Goal: Information Seeking & Learning: Understand process/instructions

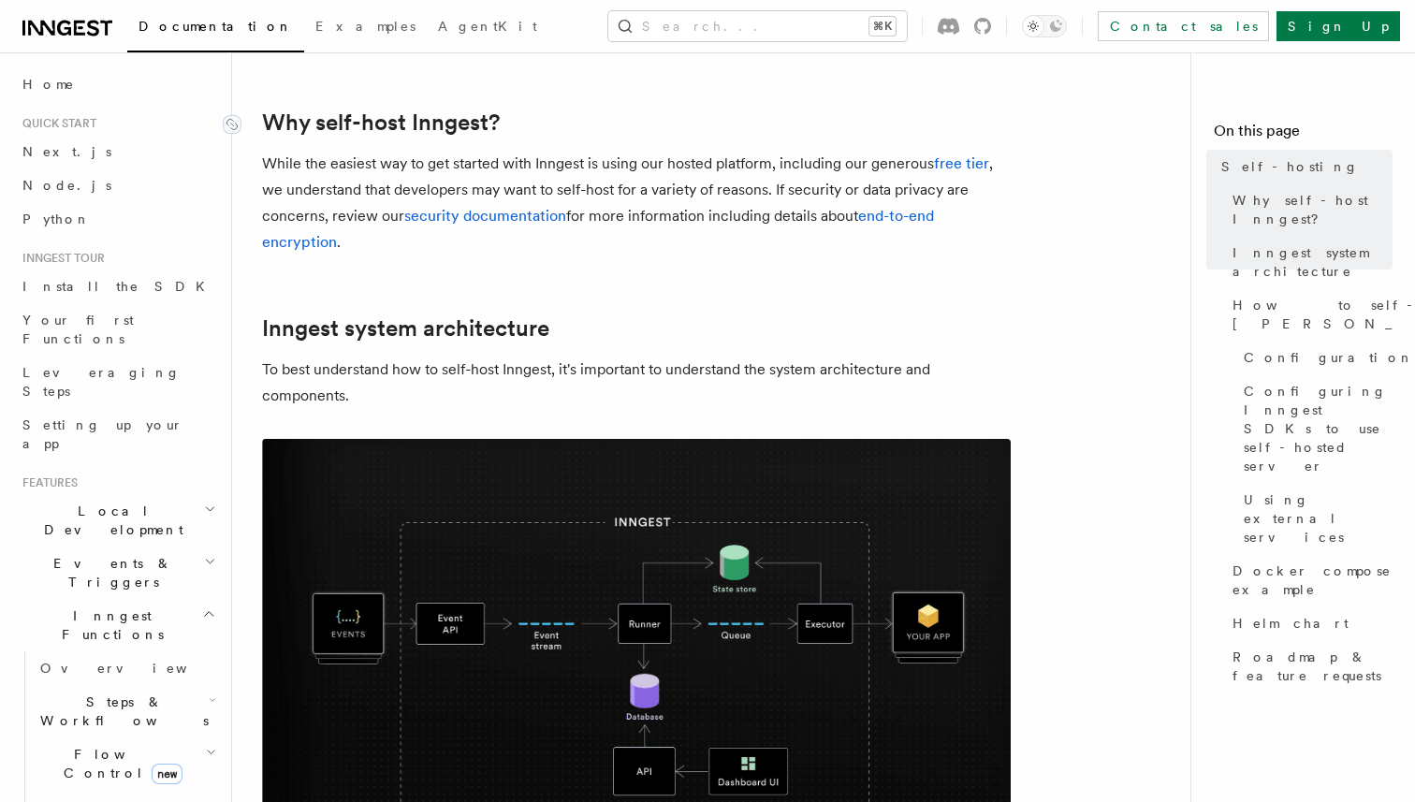
scroll to position [440, 0]
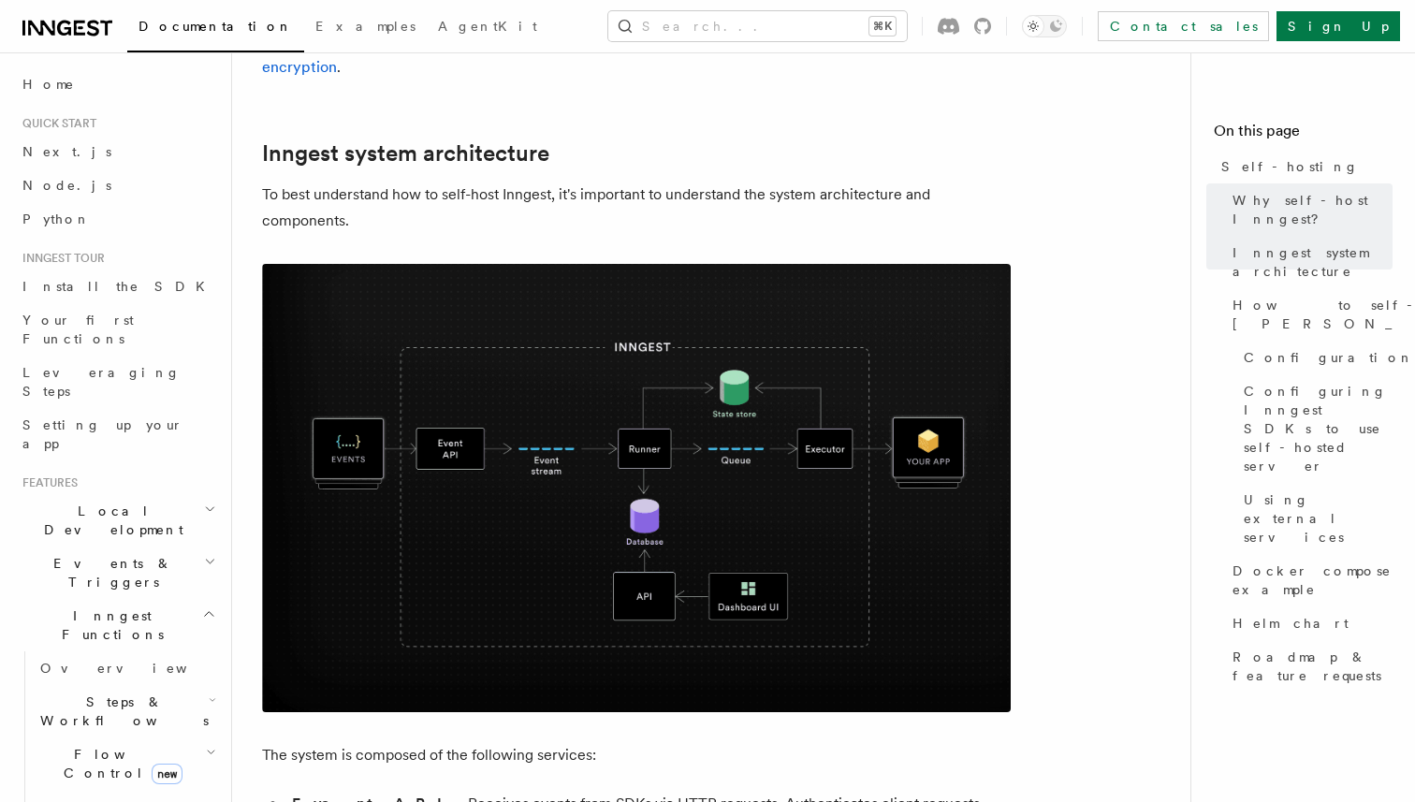
click at [518, 186] on p "To best understand how to self-host Inngest, it's important to understand the s…" at bounding box center [636, 208] width 749 height 52
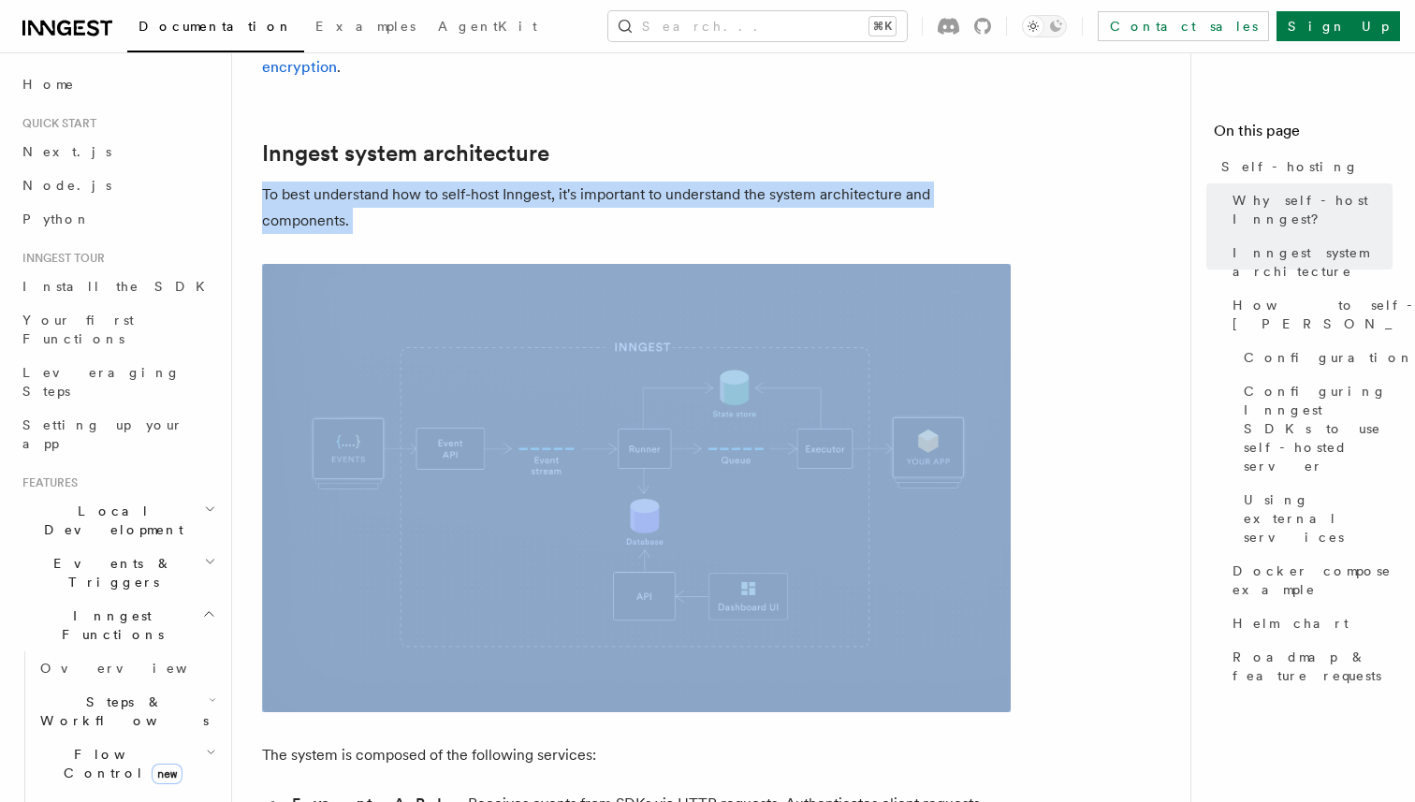
click at [518, 186] on p "To best understand how to self-host Inngest, it's important to understand the s…" at bounding box center [636, 208] width 749 height 52
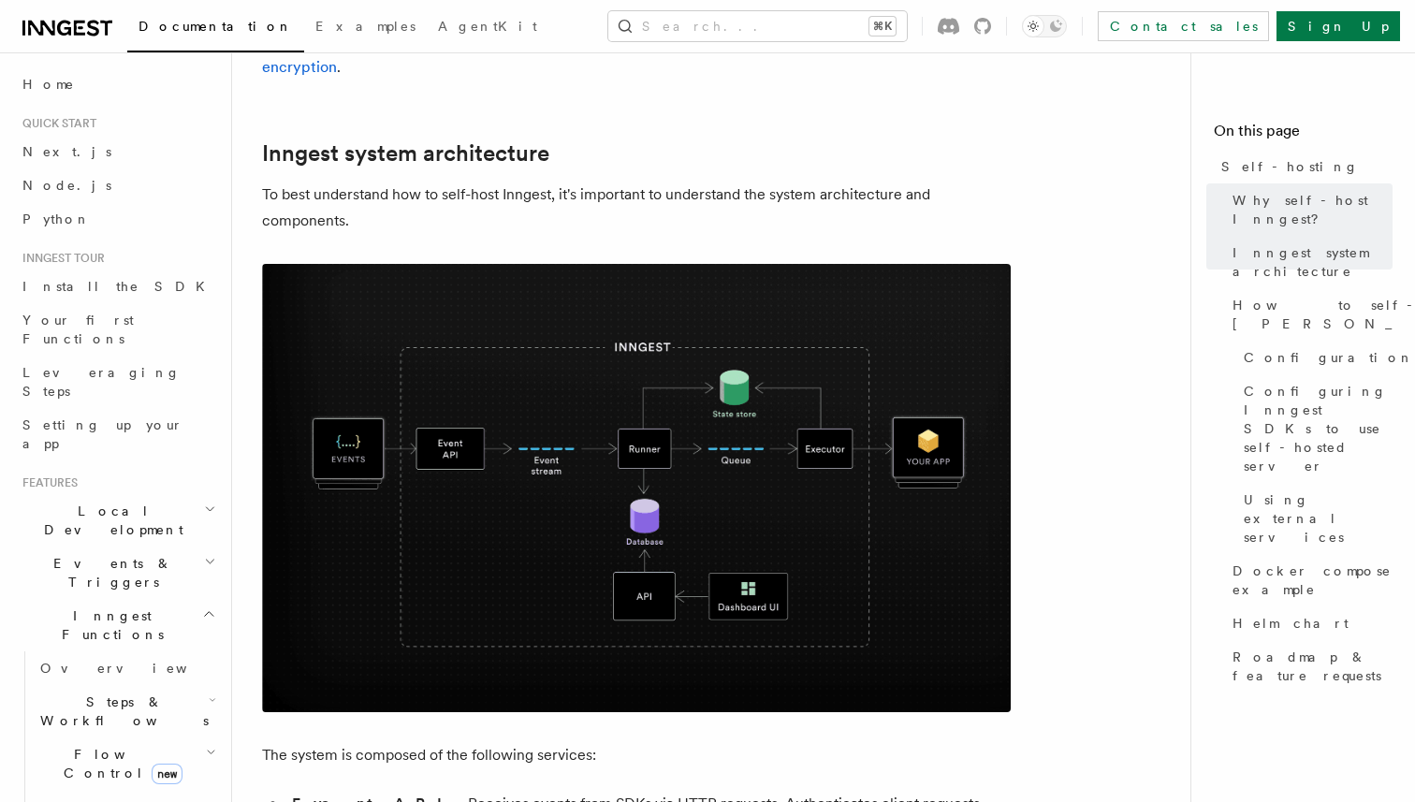
click at [566, 183] on p "To best understand how to self-host Inngest, it's important to understand the s…" at bounding box center [636, 208] width 749 height 52
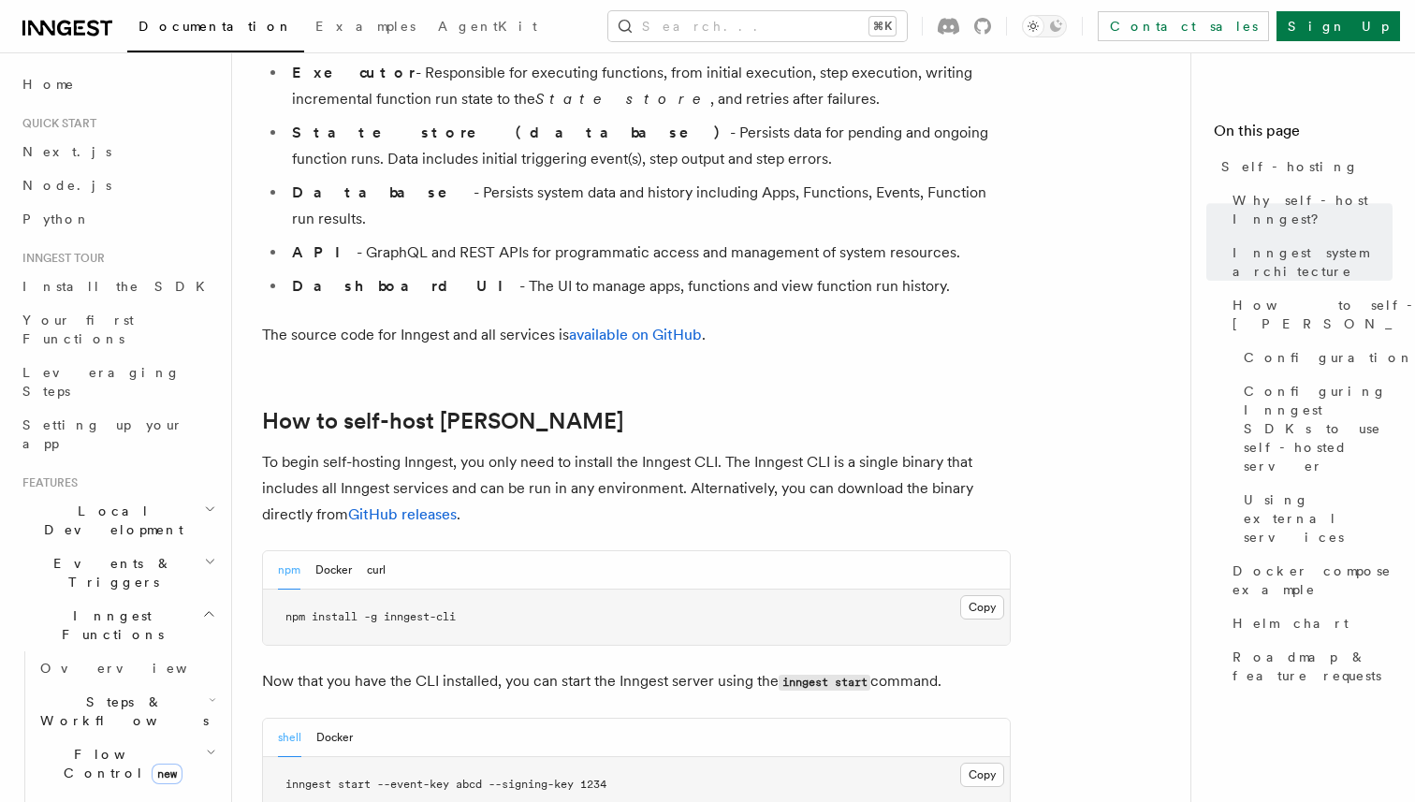
scroll to position [1624, 0]
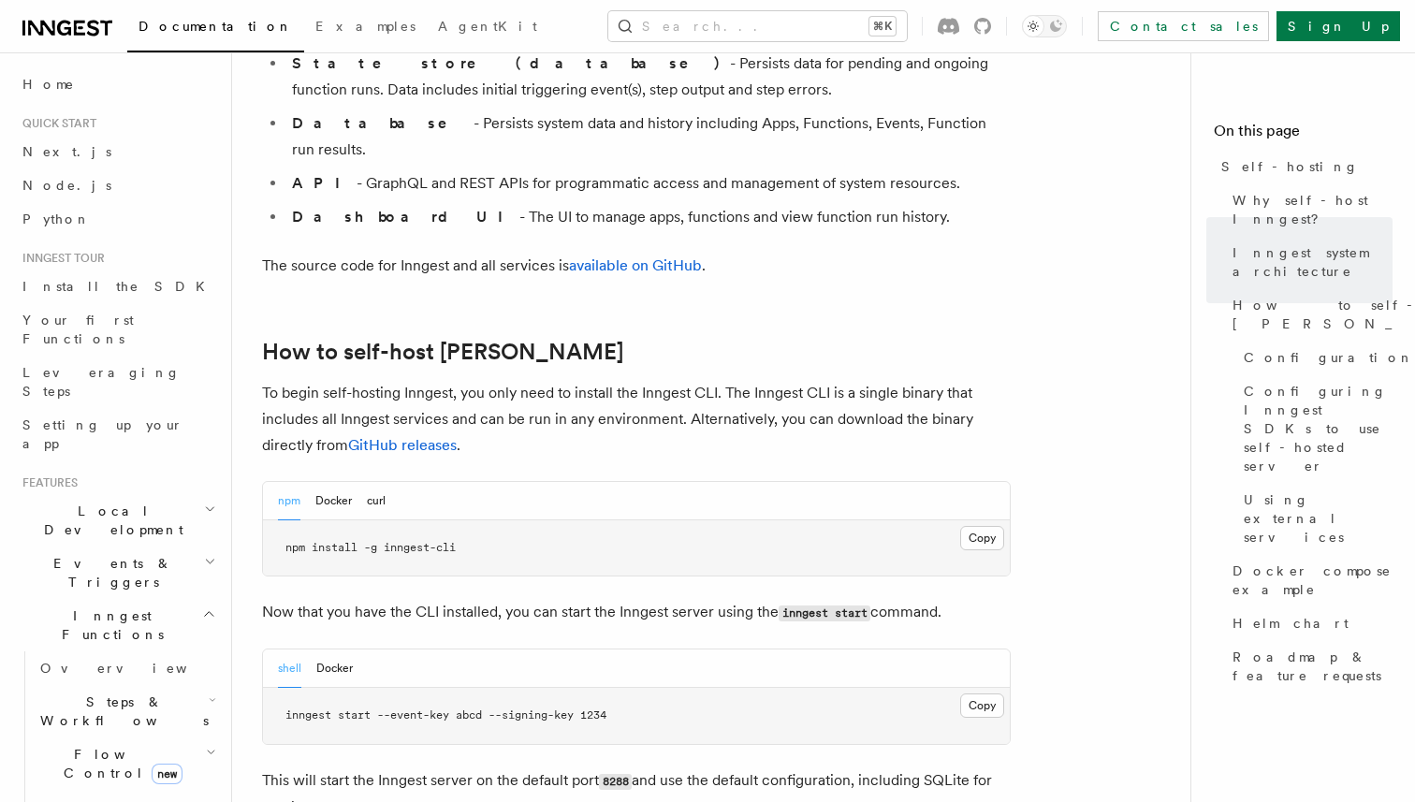
click at [514, 380] on p "To begin self-hosting Inngest, you only need to install the Inngest CLI. The In…" at bounding box center [636, 419] width 749 height 79
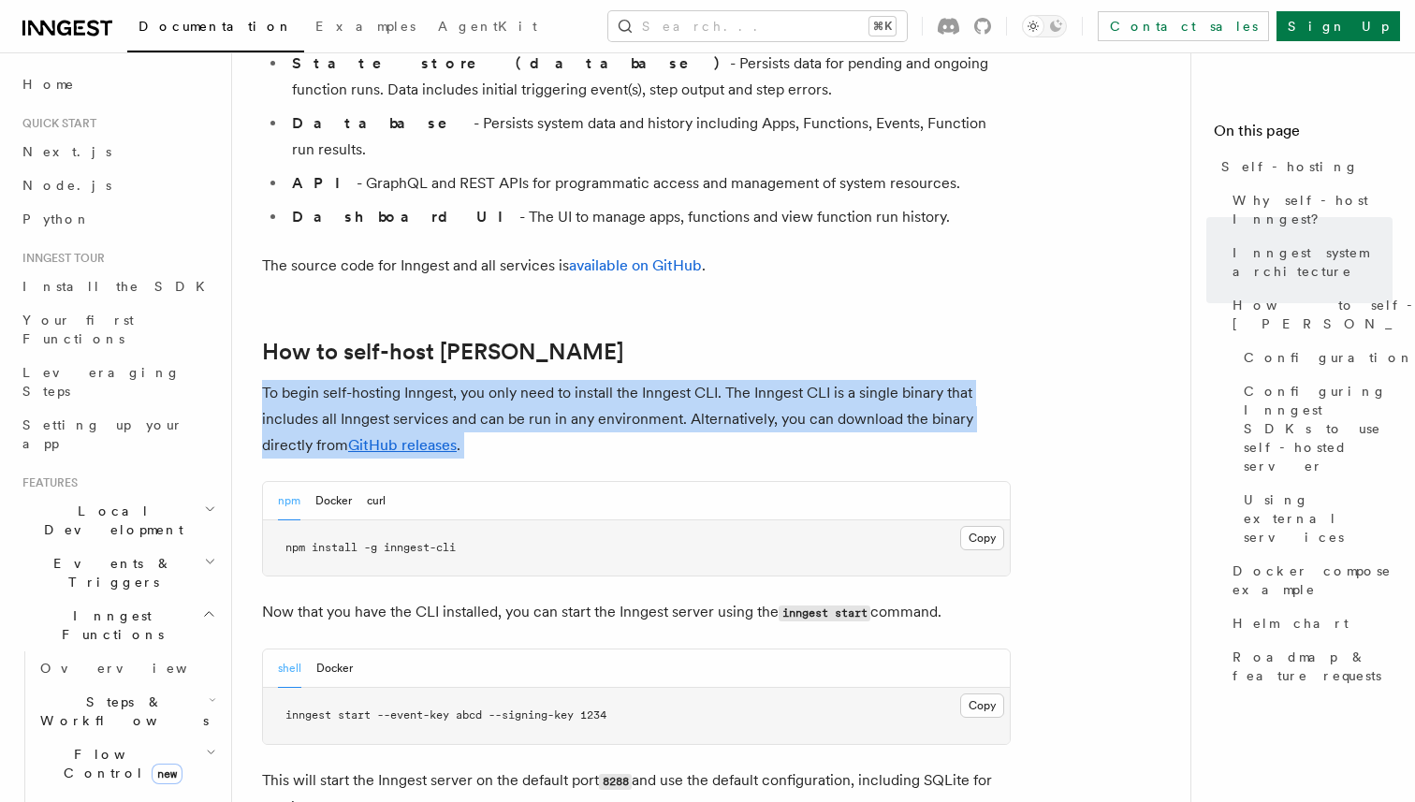
click at [514, 380] on p "To begin self-hosting Inngest, you only need to install the Inngest CLI. The In…" at bounding box center [636, 419] width 749 height 79
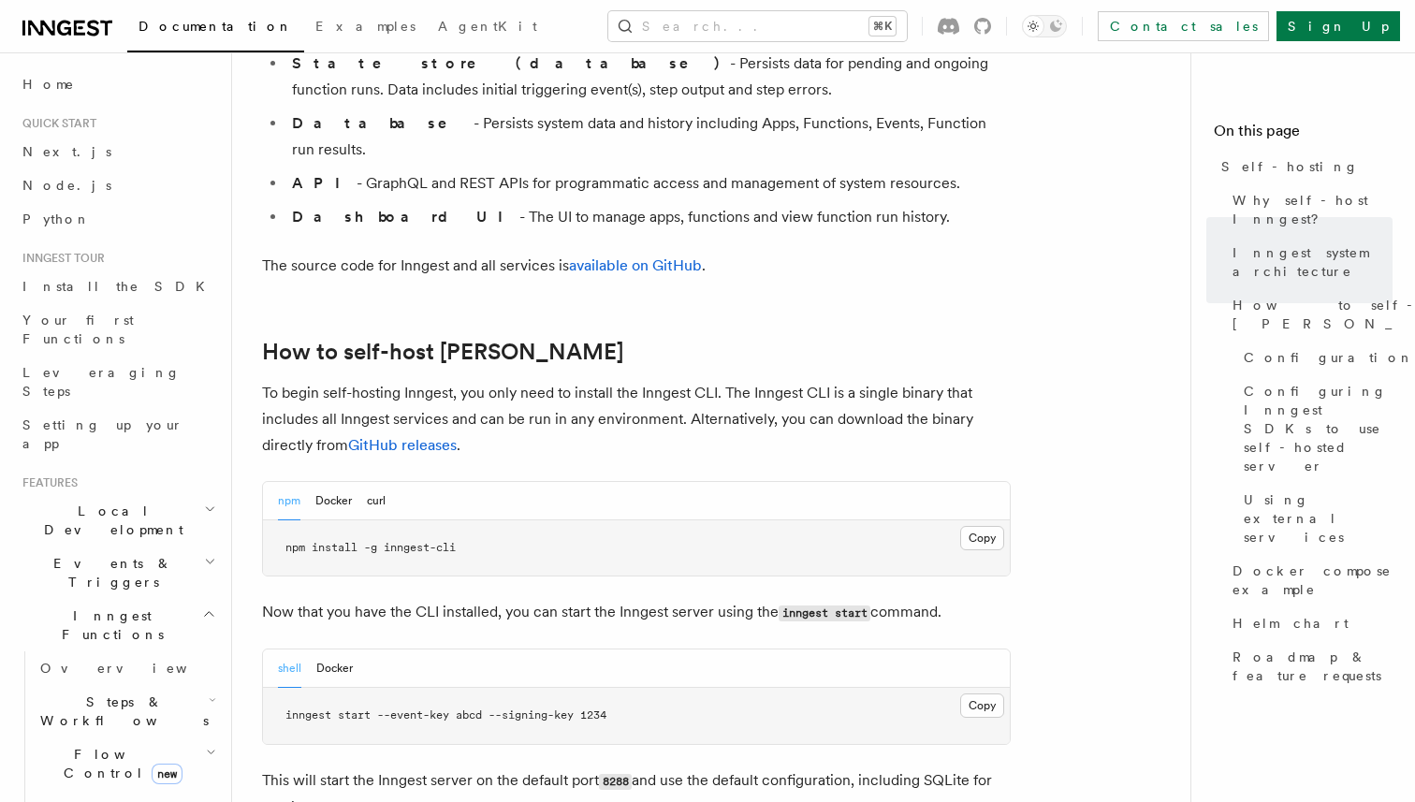
click at [528, 380] on p "To begin self-hosting Inngest, you only need to install the Inngest CLI. The In…" at bounding box center [636, 419] width 749 height 79
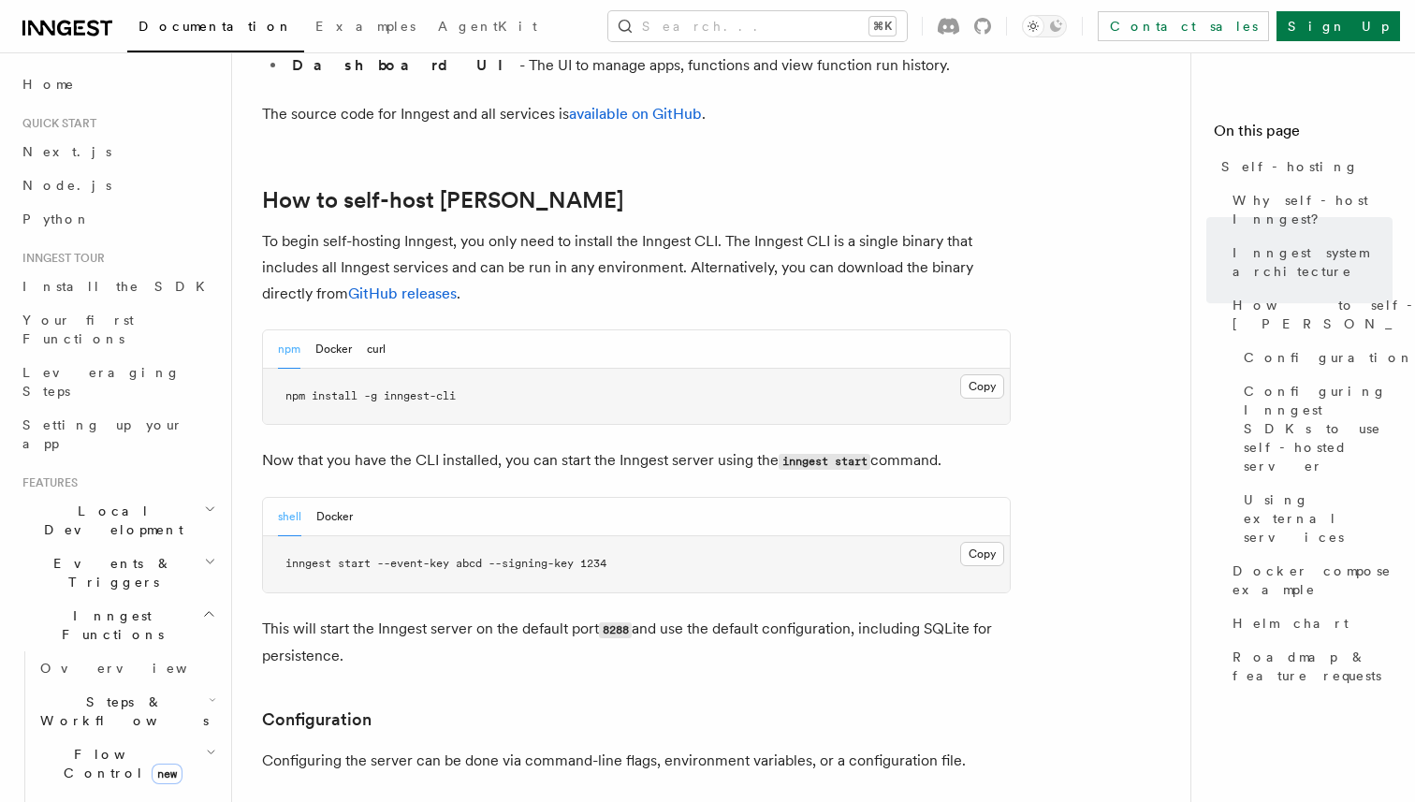
scroll to position [1783, 0]
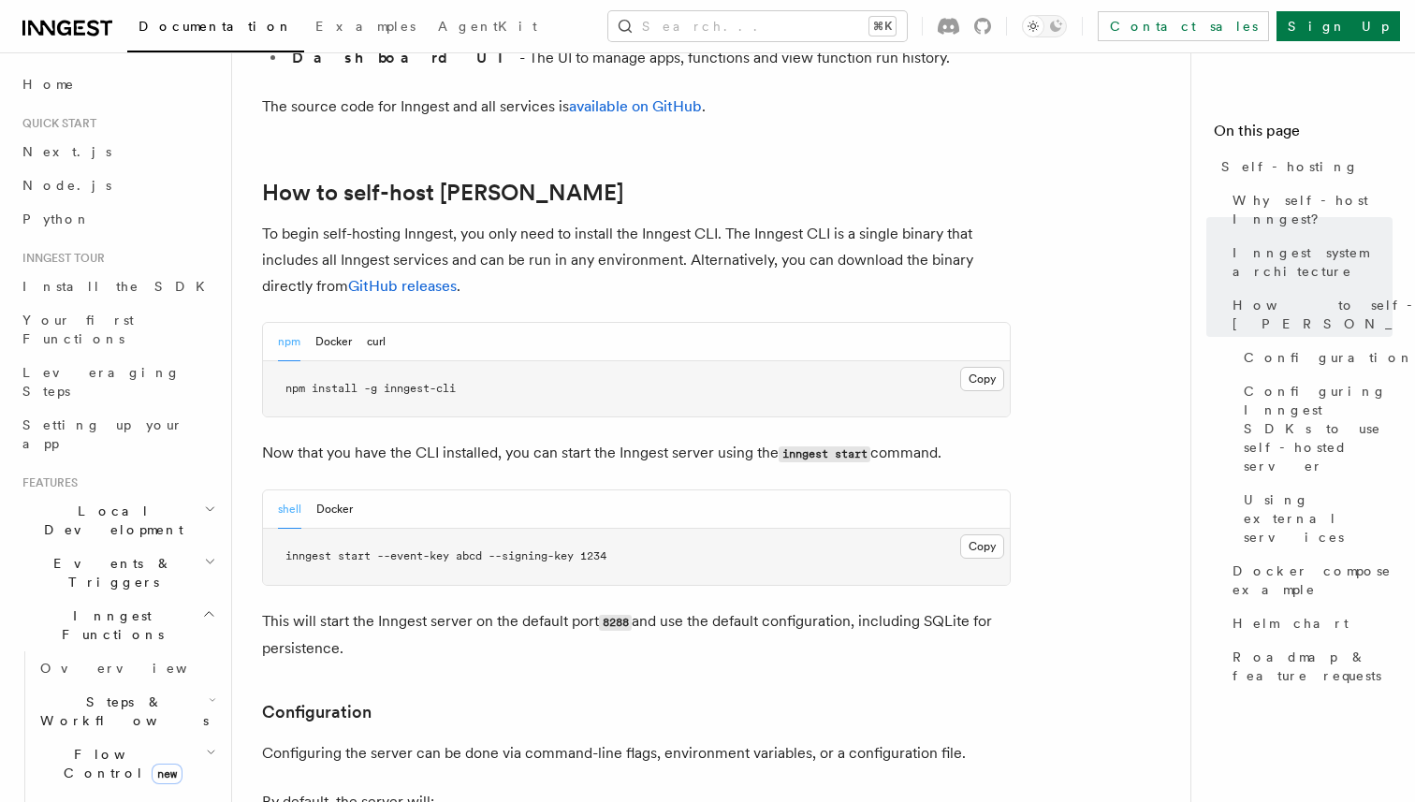
click at [448, 549] on span "inngest start --event-key abcd --signing-key 1234" at bounding box center [445, 555] width 321 height 13
click at [504, 490] on div "shell Docker" at bounding box center [636, 509] width 747 height 38
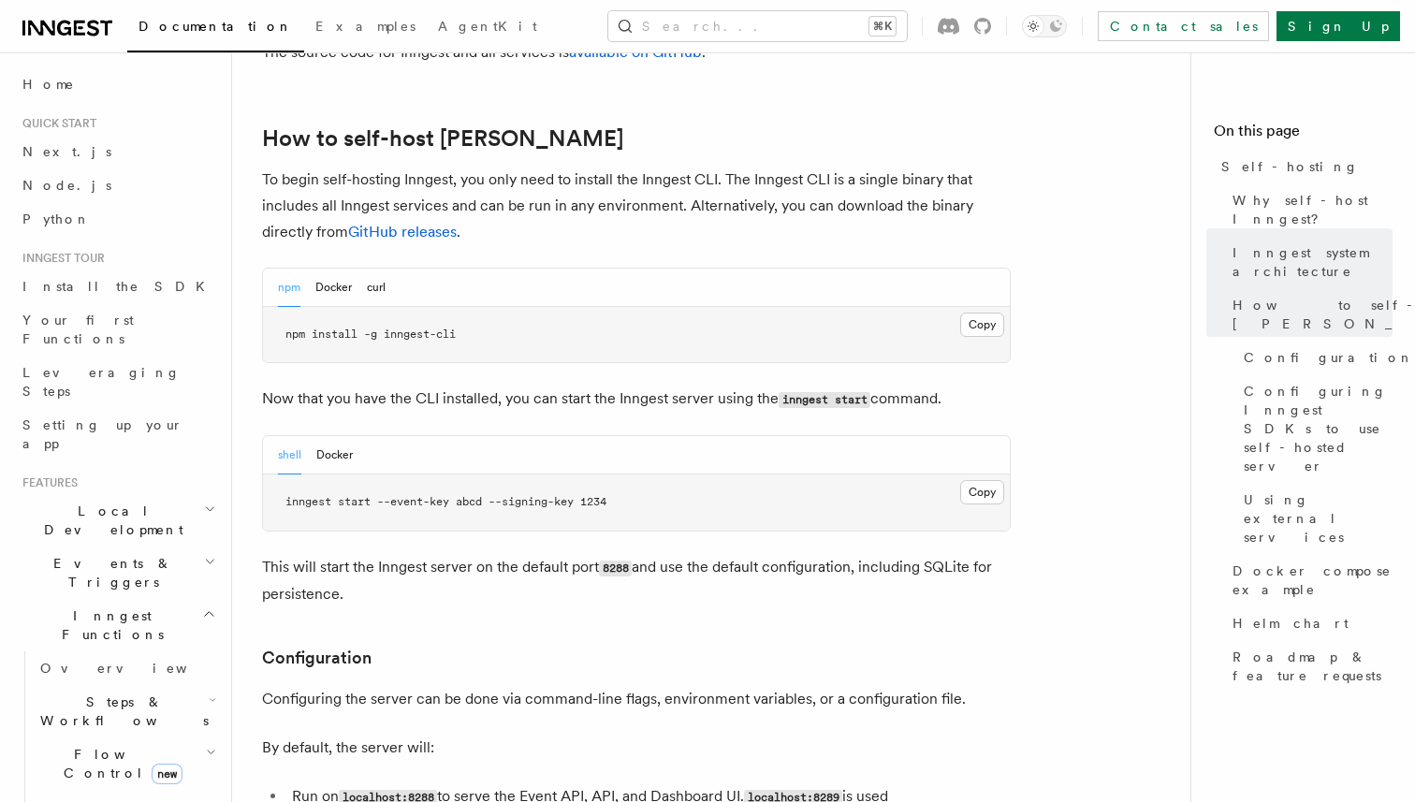
scroll to position [1850, 0]
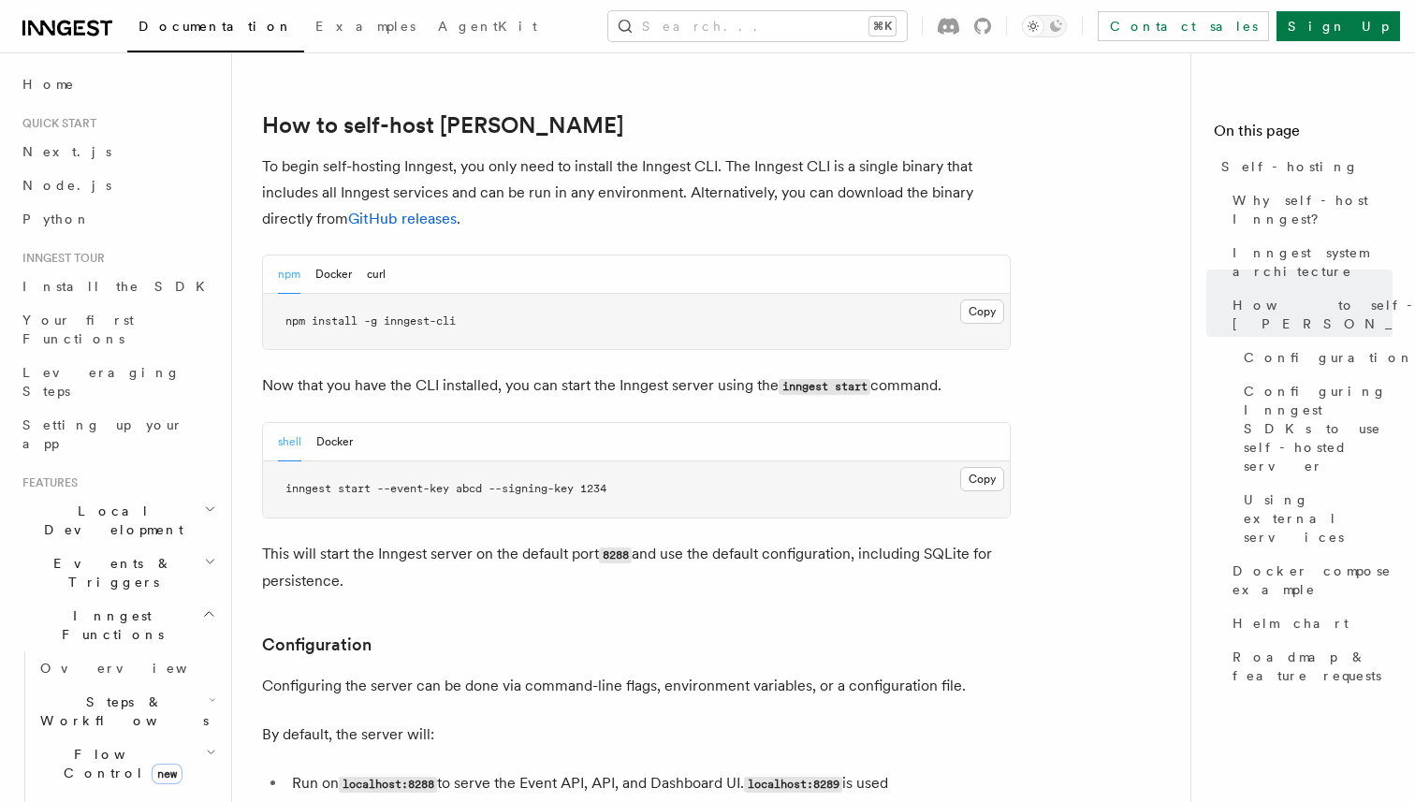
click at [419, 482] on span "inngest start --event-key abcd --signing-key 1234" at bounding box center [445, 488] width 321 height 13
click at [458, 482] on span "inngest start --event-key abcd --signing-key 1234" at bounding box center [445, 488] width 321 height 13
click at [570, 372] on p "Now that you have the CLI installed, you can start the Inngest server using the…" at bounding box center [636, 385] width 749 height 27
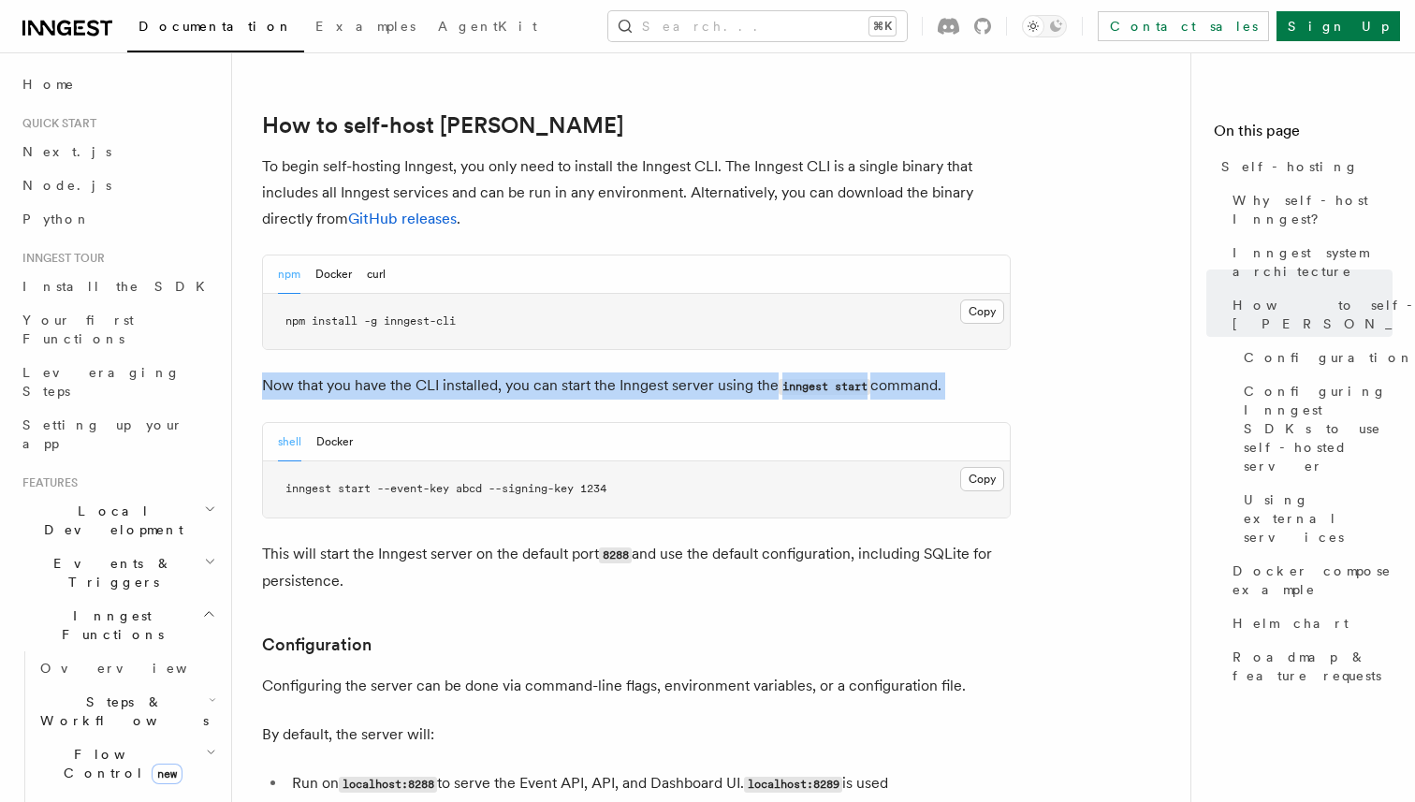
click at [570, 372] on p "Now that you have the CLI installed, you can start the Inngest server using the…" at bounding box center [636, 385] width 749 height 27
click at [620, 372] on p "Now that you have the CLI installed, you can start the Inngest server using the…" at bounding box center [636, 385] width 749 height 27
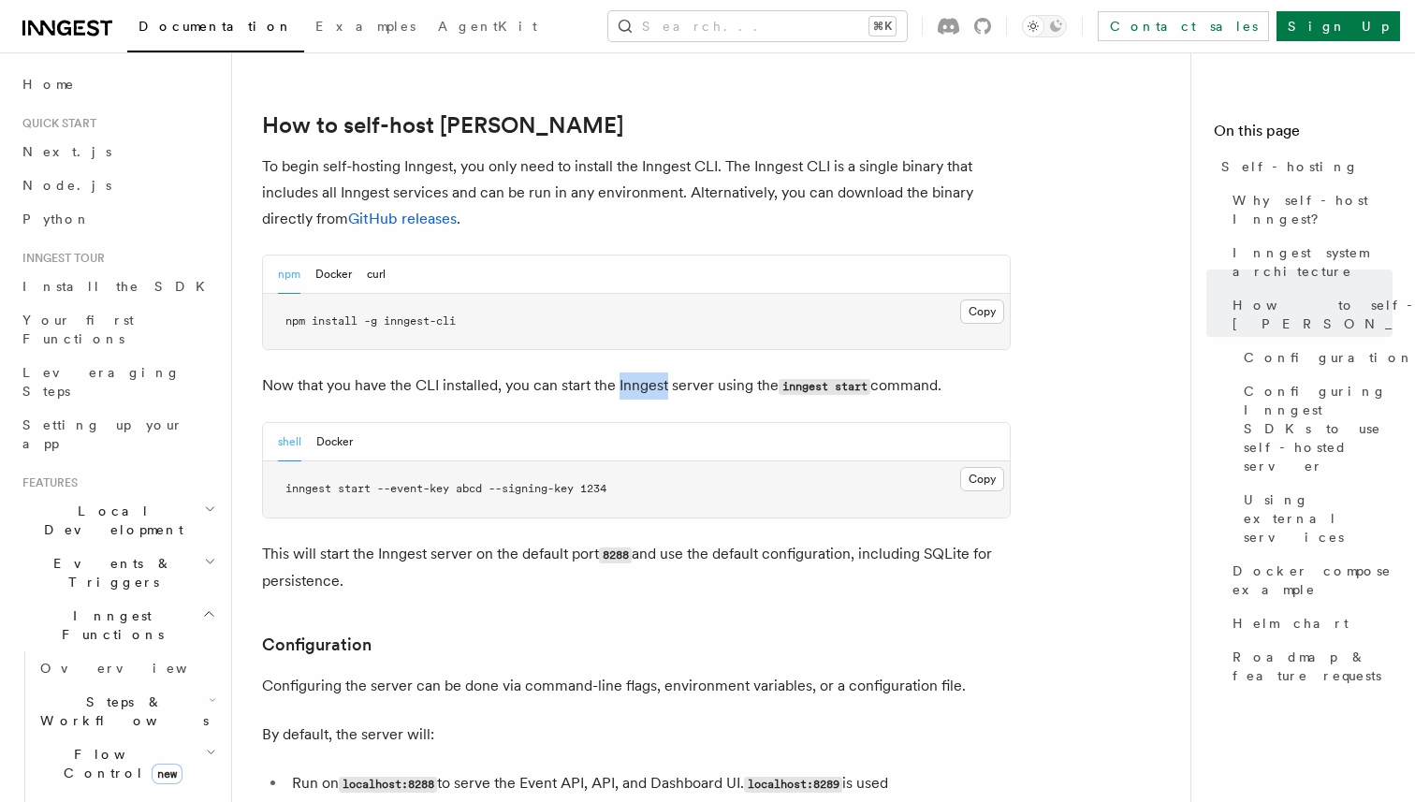
click at [620, 372] on p "Now that you have the CLI installed, you can start the Inngest server using the…" at bounding box center [636, 385] width 749 height 27
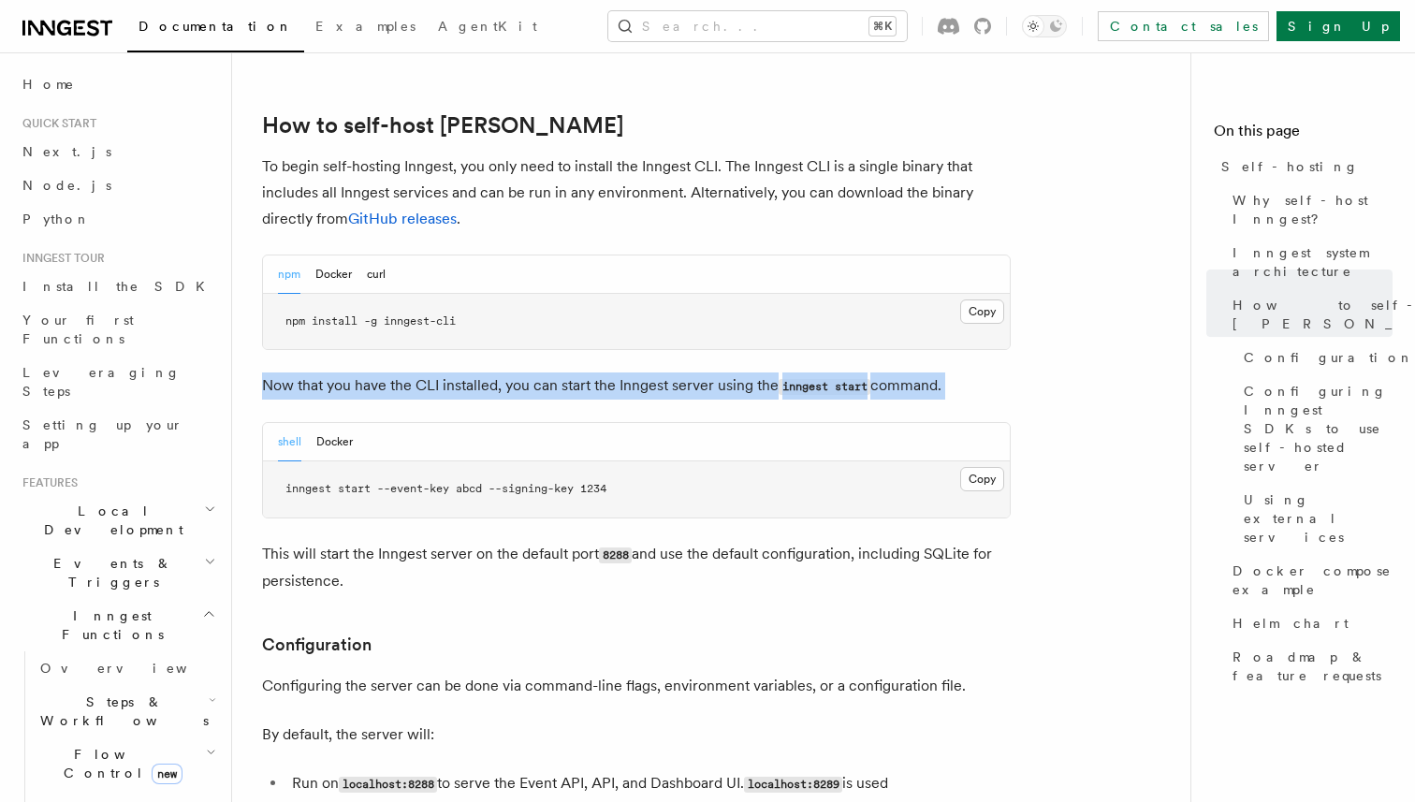
click at [620, 372] on p "Now that you have the CLI installed, you can start the Inngest server using the…" at bounding box center [636, 385] width 749 height 27
click at [640, 372] on p "Now that you have the CLI installed, you can start the Inngest server using the…" at bounding box center [636, 385] width 749 height 27
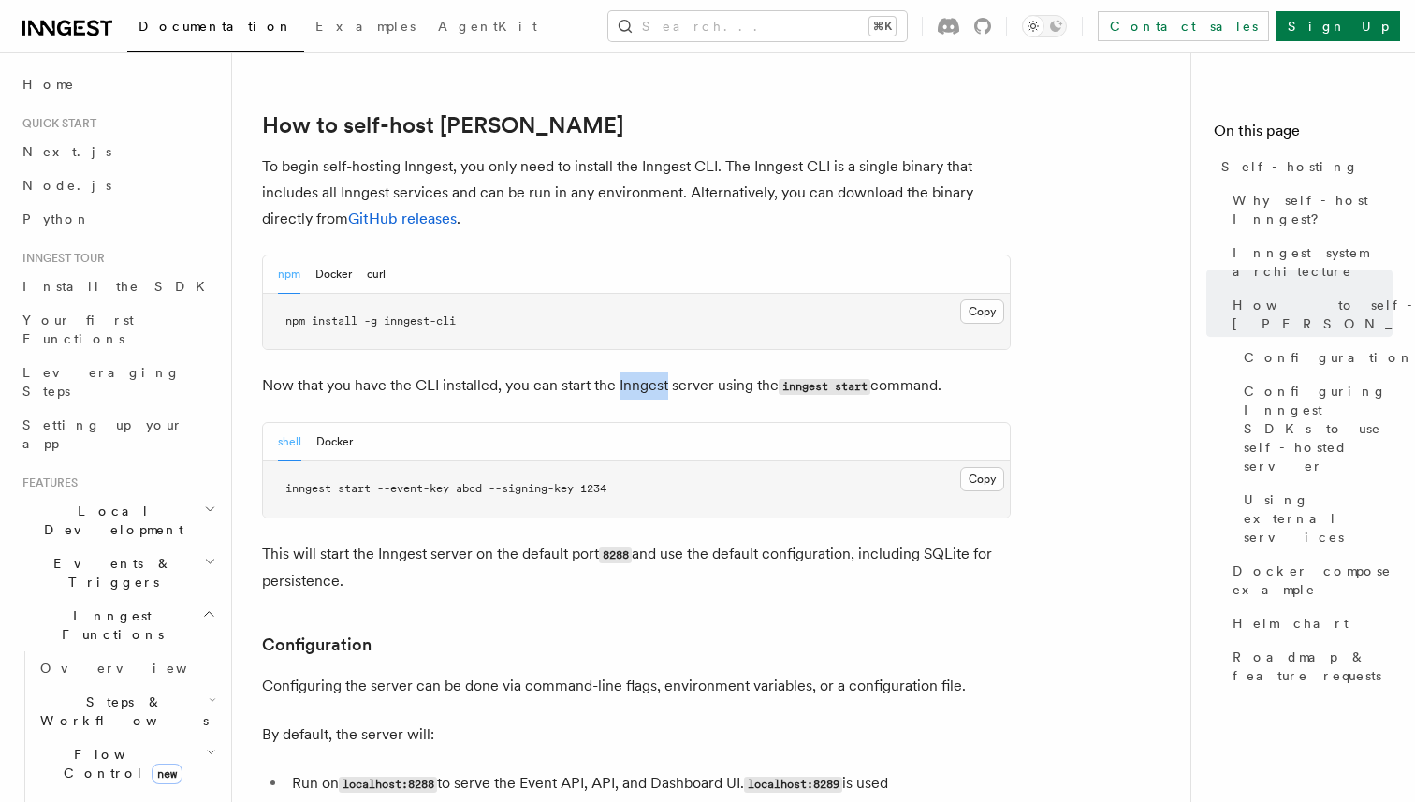
click at [640, 372] on p "Now that you have the CLI installed, you can start the Inngest server using the…" at bounding box center [636, 385] width 749 height 27
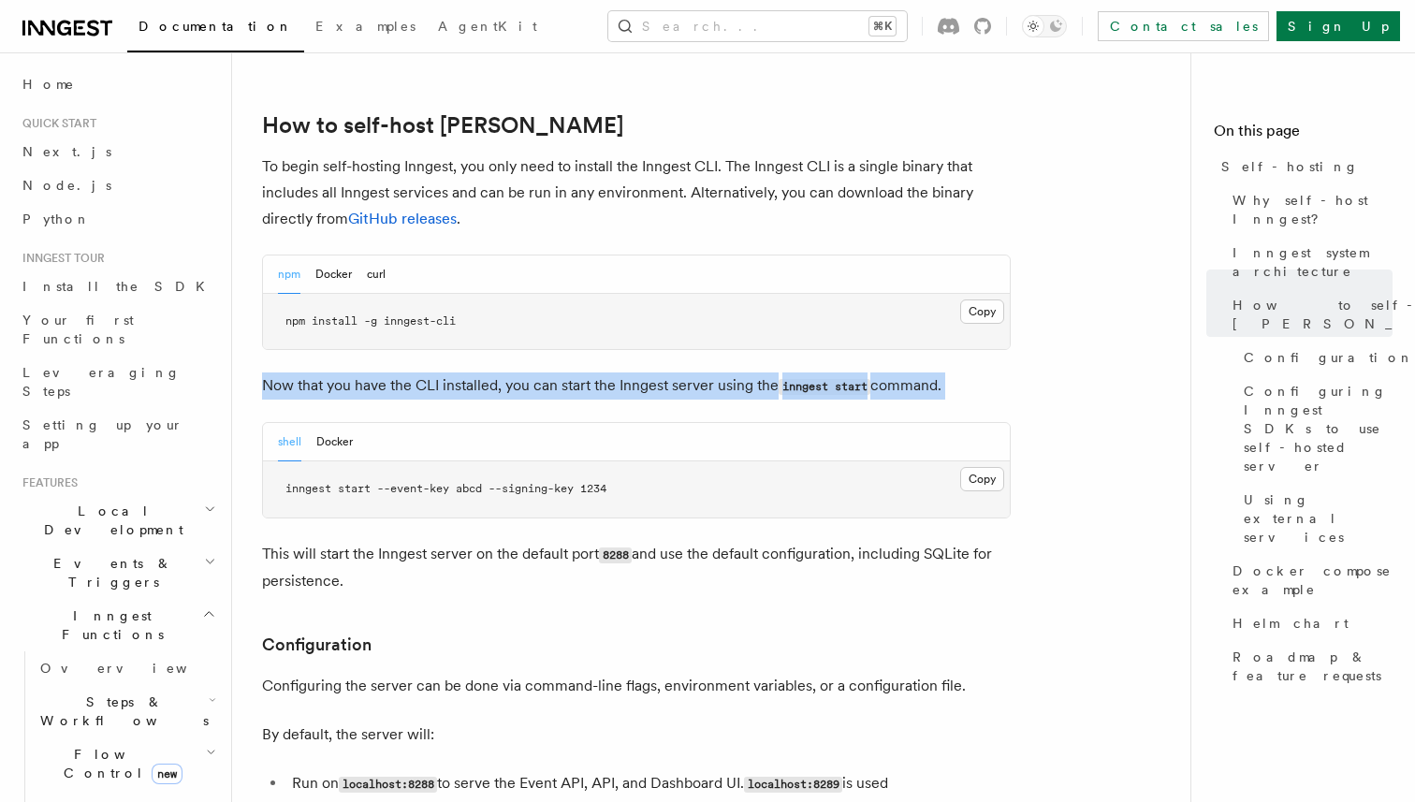
click at [640, 372] on p "Now that you have the CLI installed, you can start the Inngest server using the…" at bounding box center [636, 385] width 749 height 27
click at [661, 372] on p "Now that you have the CLI installed, you can start the Inngest server using the…" at bounding box center [636, 385] width 749 height 27
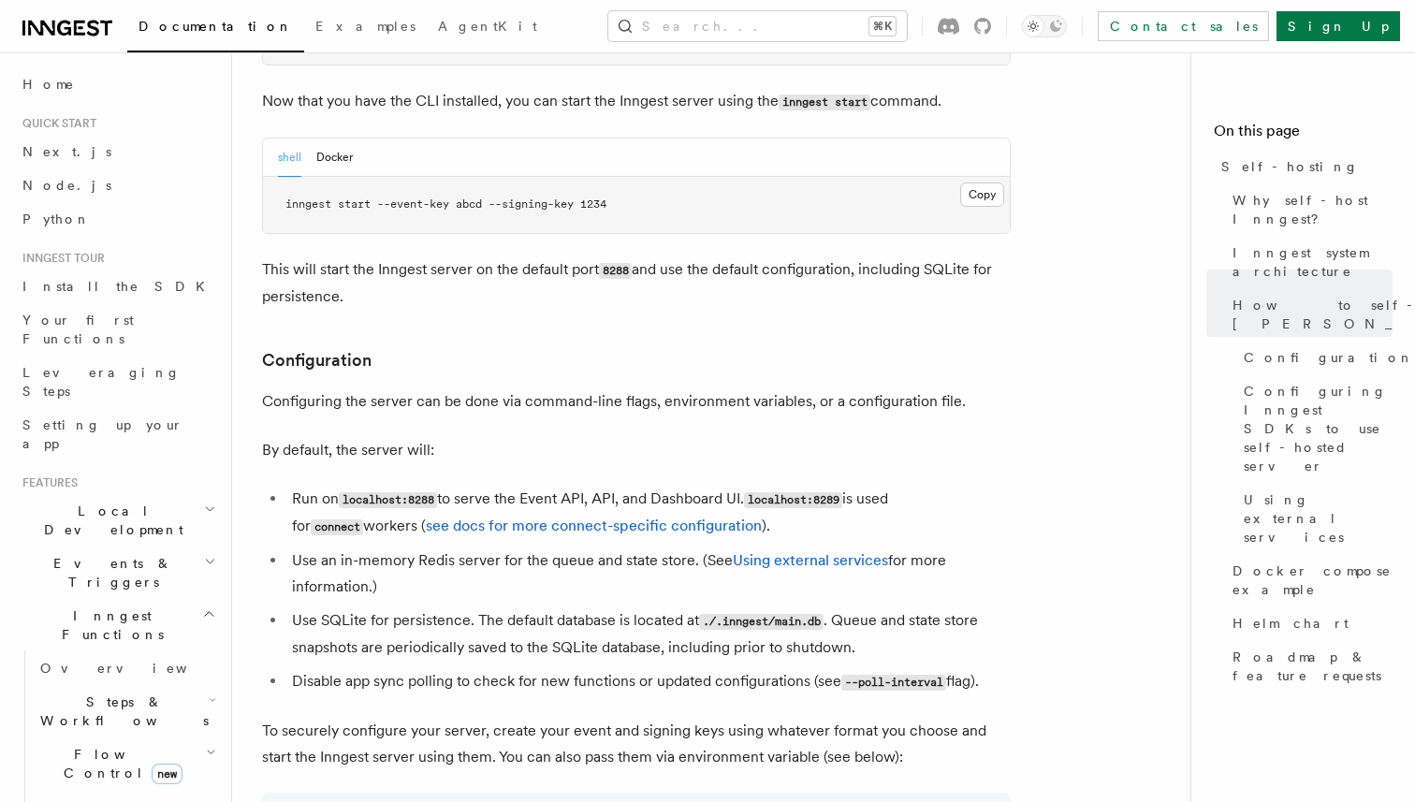
scroll to position [2340, 0]
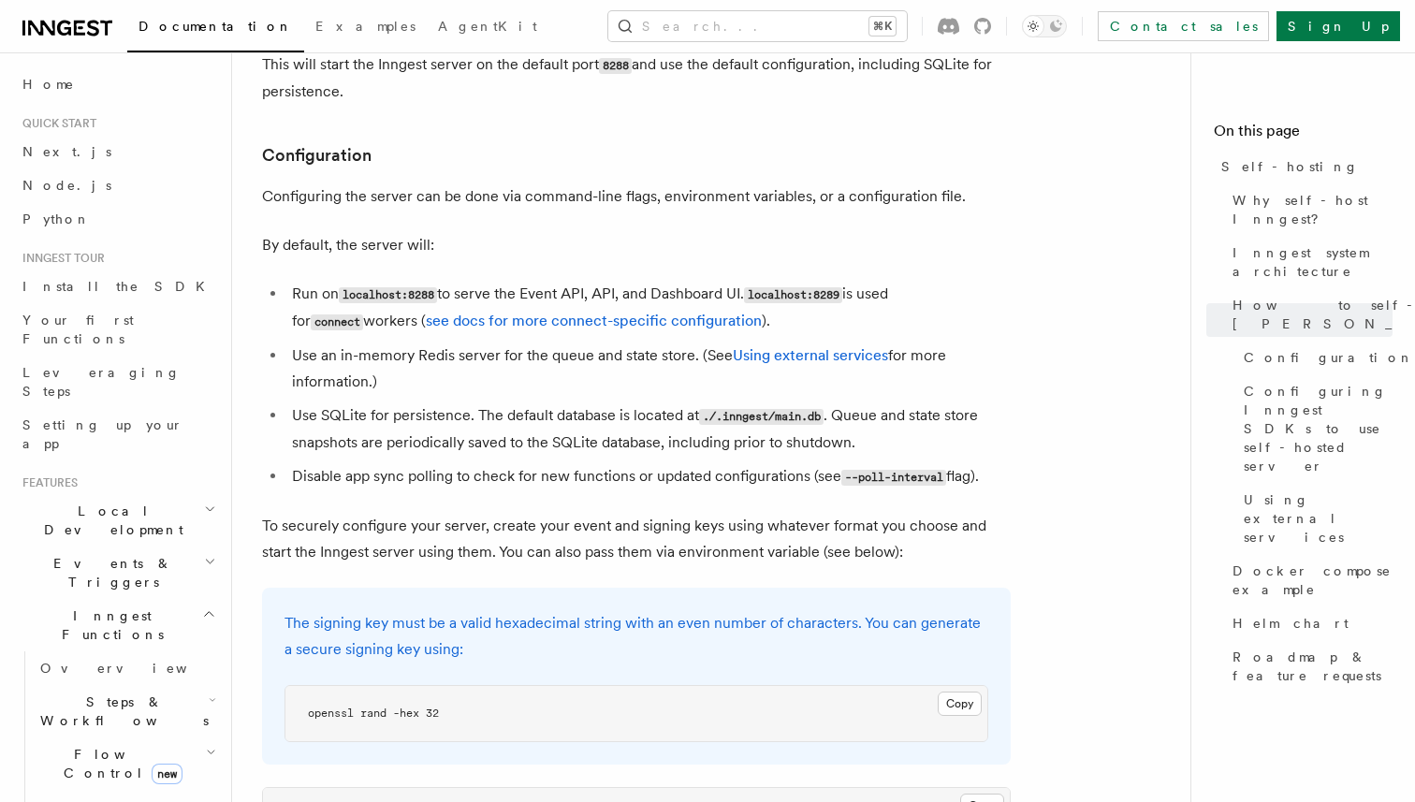
click at [540, 343] on li "Use an in-memory Redis server for the queue and state store. (See Using externa…" at bounding box center [648, 369] width 724 height 52
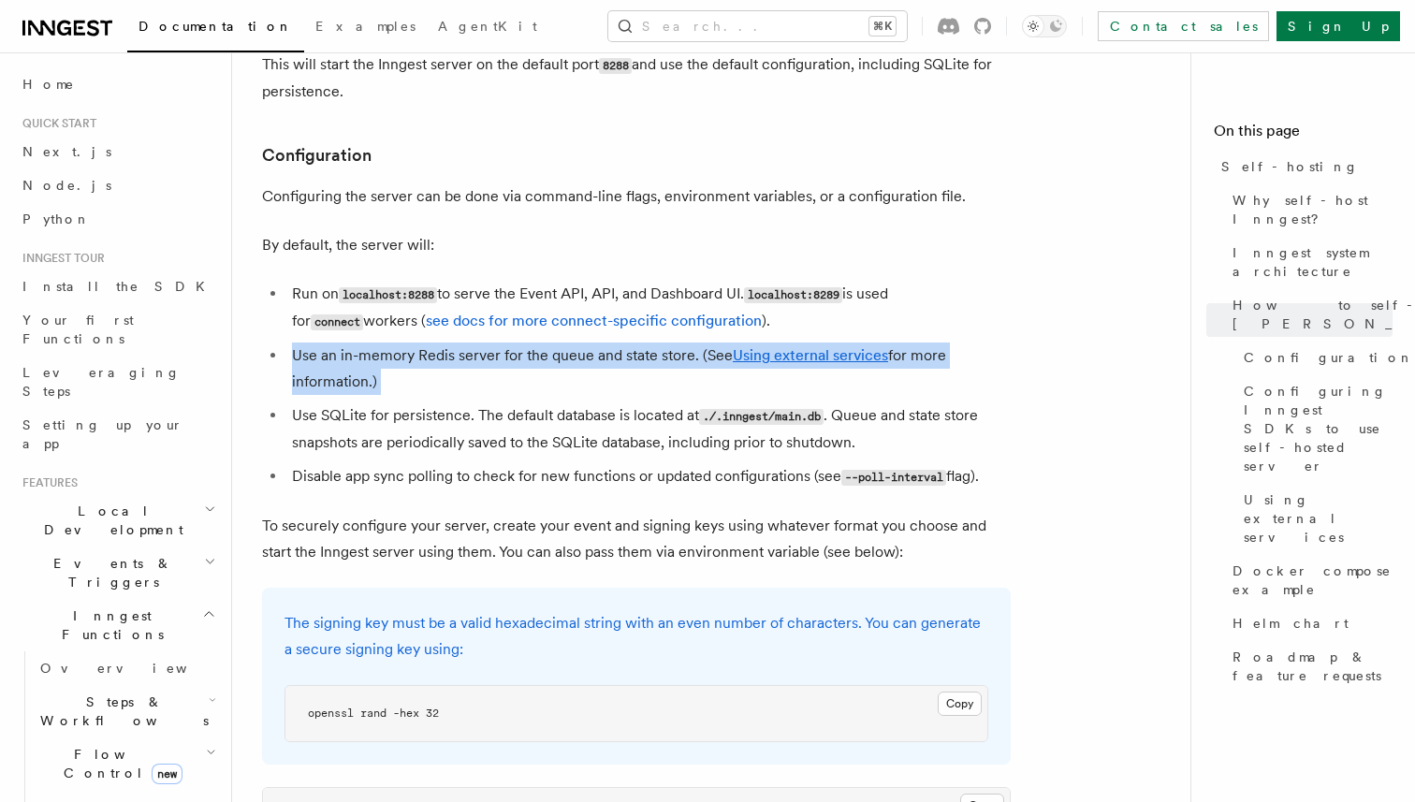
click at [540, 343] on li "Use an in-memory Redis server for the queue and state store. (See Using externa…" at bounding box center [648, 369] width 724 height 52
click at [562, 343] on li "Use an in-memory Redis server for the queue and state store. (See Using externa…" at bounding box center [648, 369] width 724 height 52
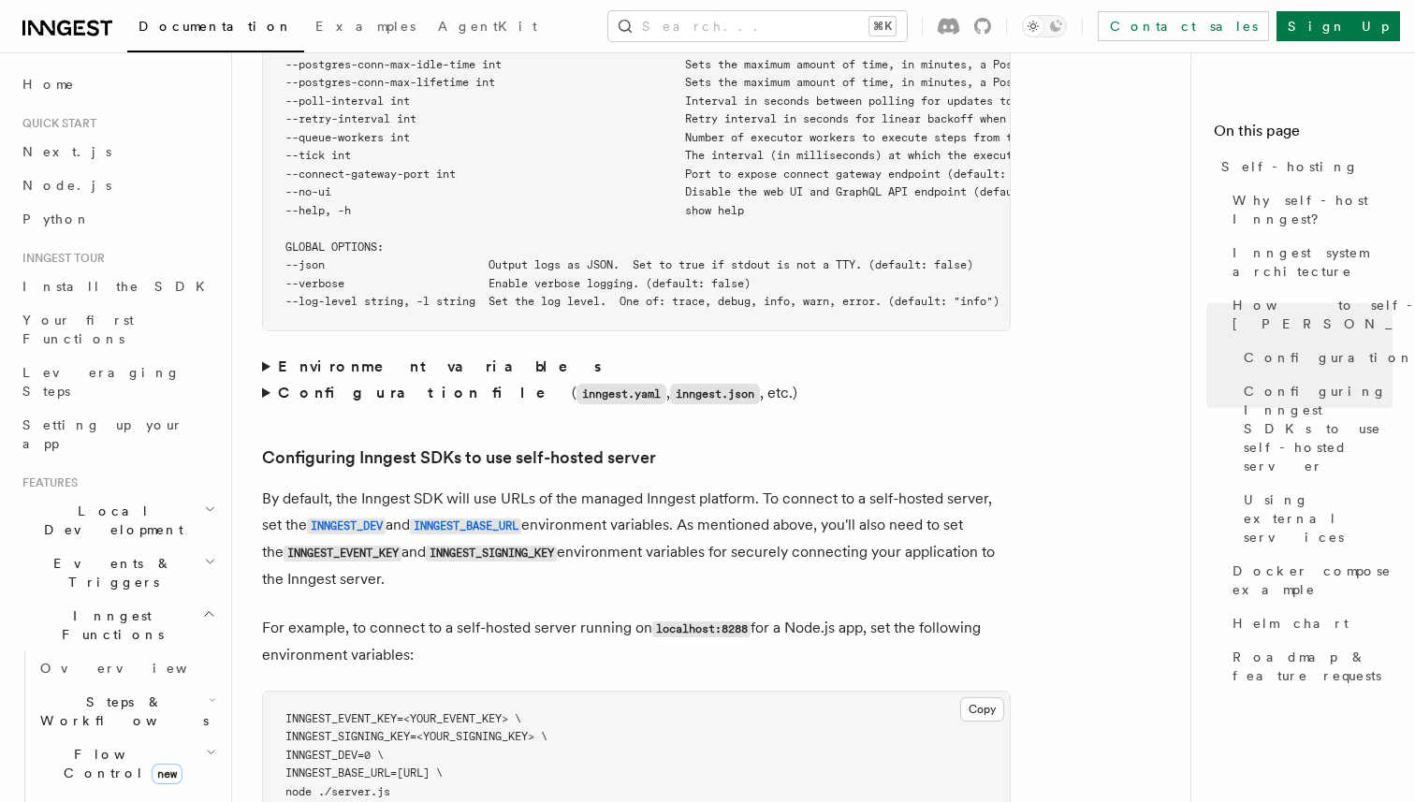
scroll to position [3745, 0]
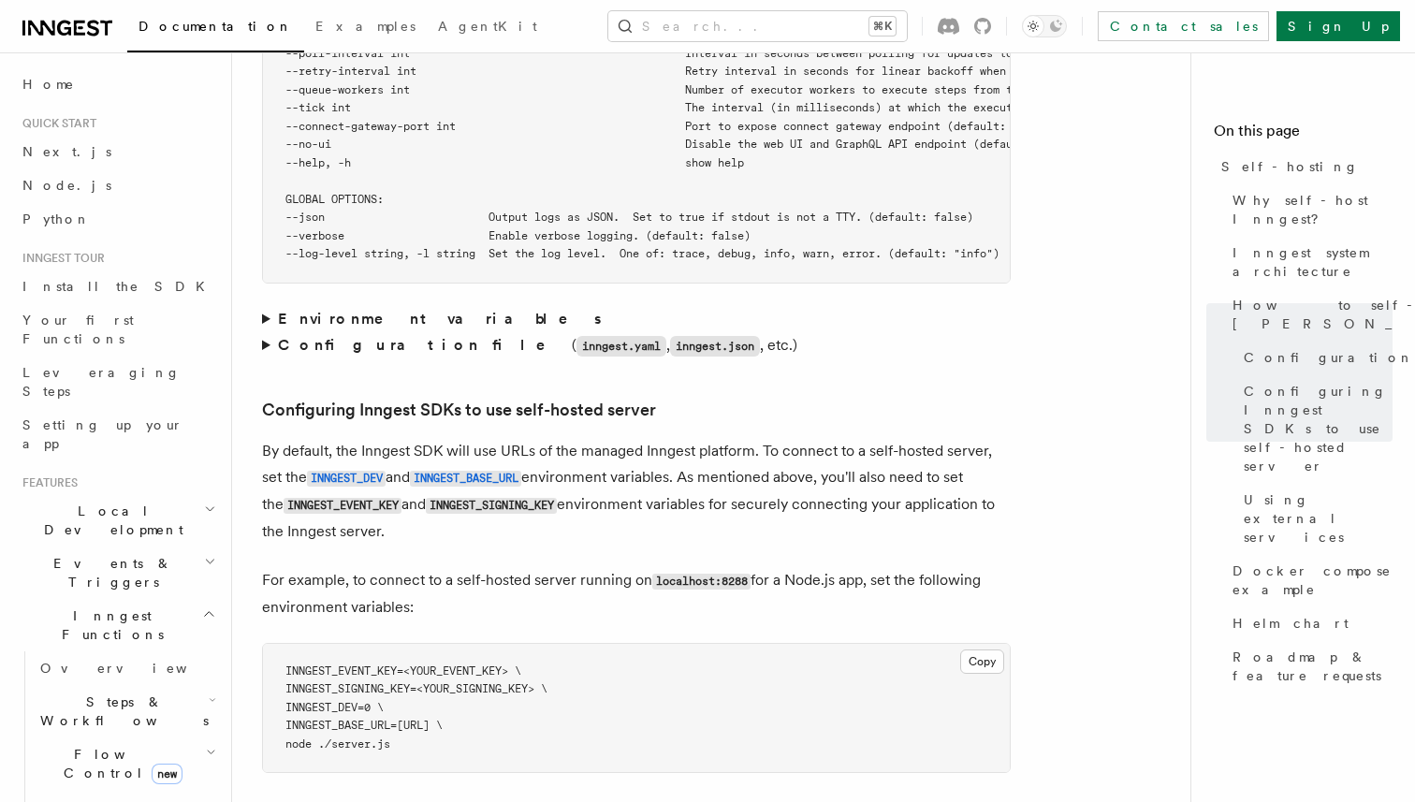
click at [592, 438] on p "By default, the Inngest SDK will use URLs of the managed Inngest platform. To c…" at bounding box center [636, 491] width 749 height 107
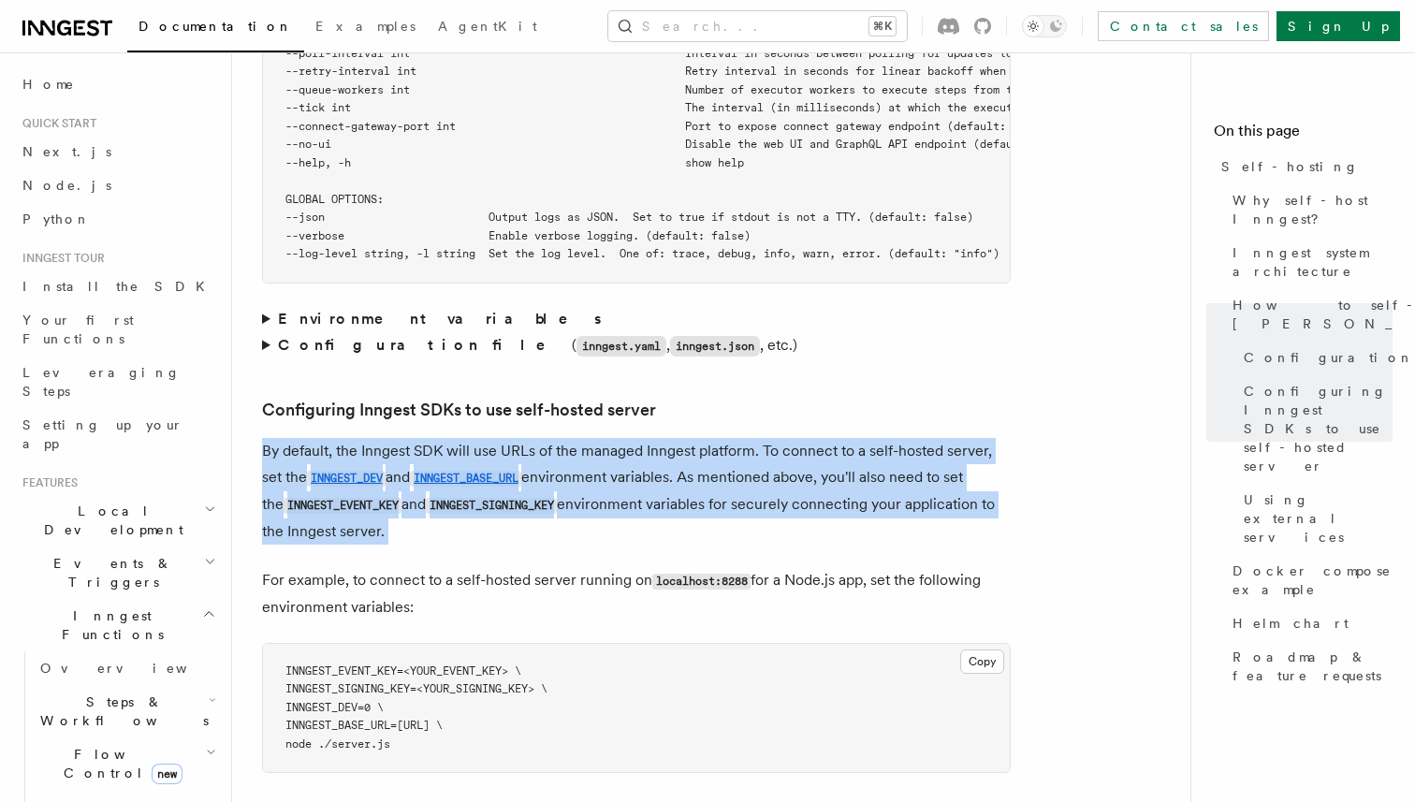
click at [592, 438] on p "By default, the Inngest SDK will use URLs of the managed Inngest platform. To c…" at bounding box center [636, 491] width 749 height 107
click at [591, 438] on p "By default, the Inngest SDK will use URLs of the managed Inngest platform. To c…" at bounding box center [636, 491] width 749 height 107
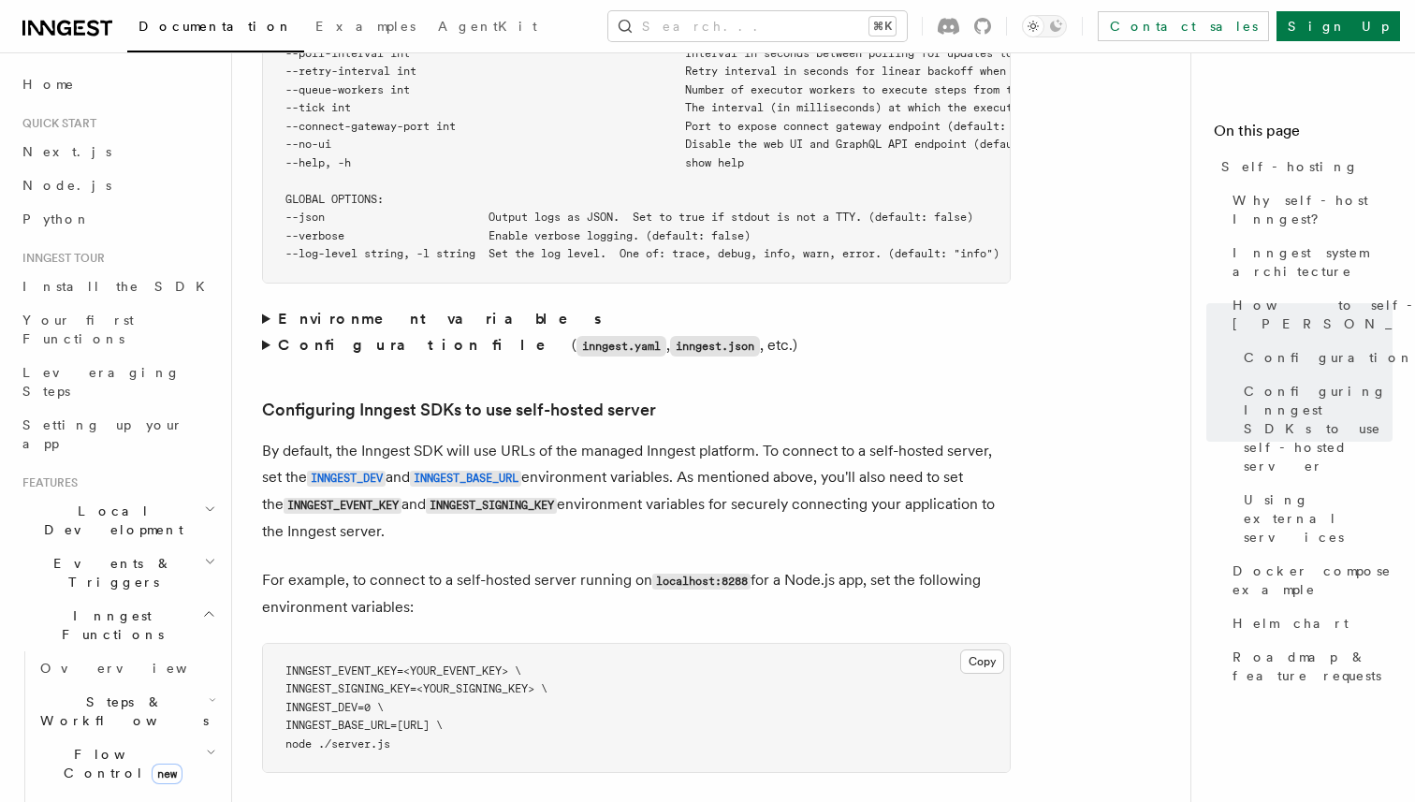
click at [592, 438] on p "By default, the Inngest SDK will use URLs of the managed Inngest platform. To c…" at bounding box center [636, 491] width 749 height 107
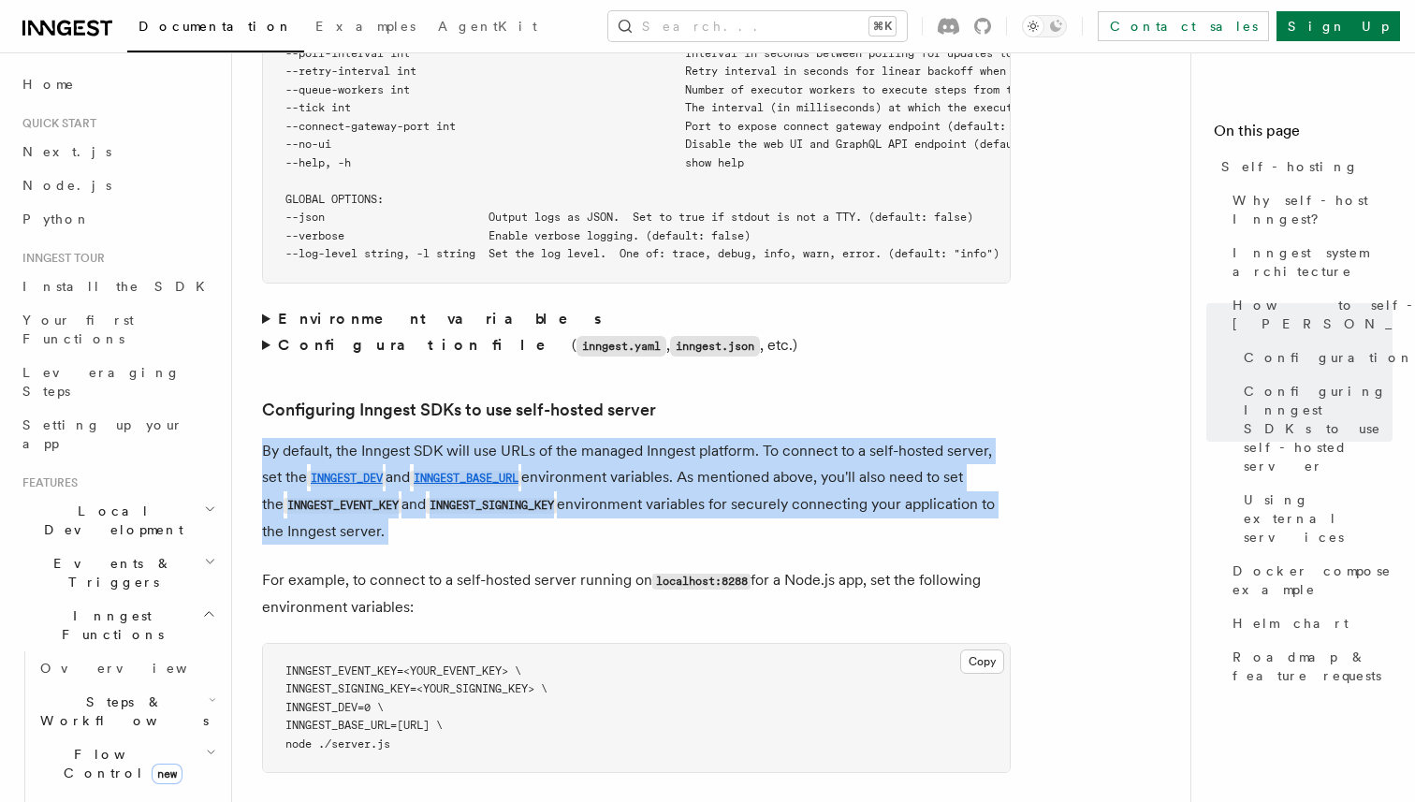
click at [592, 438] on p "By default, the Inngest SDK will use URLs of the managed Inngest platform. To c…" at bounding box center [636, 491] width 749 height 107
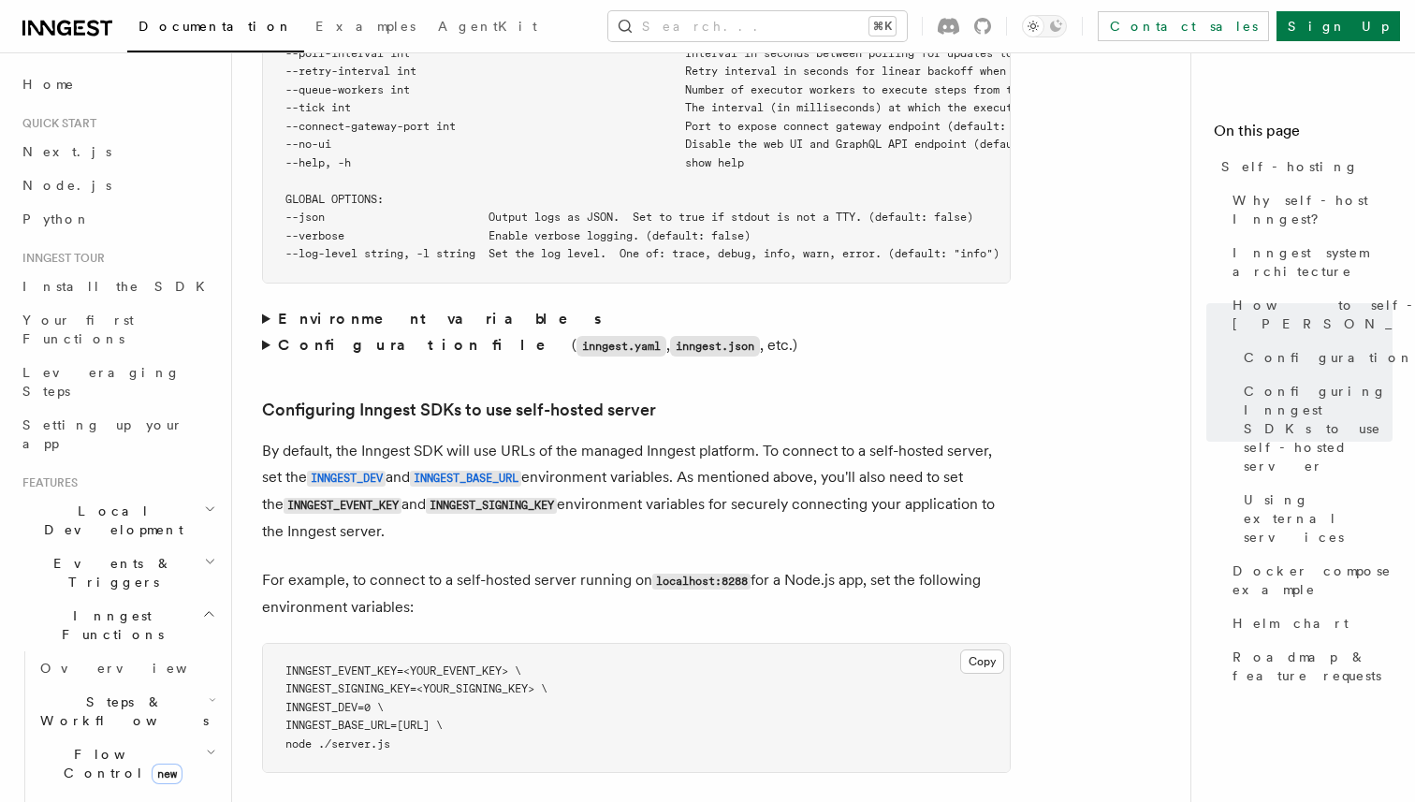
click at [592, 438] on p "By default, the Inngest SDK will use URLs of the managed Inngest platform. To c…" at bounding box center [636, 491] width 749 height 107
click at [594, 438] on p "By default, the Inngest SDK will use URLs of the managed Inngest platform. To c…" at bounding box center [636, 491] width 749 height 107
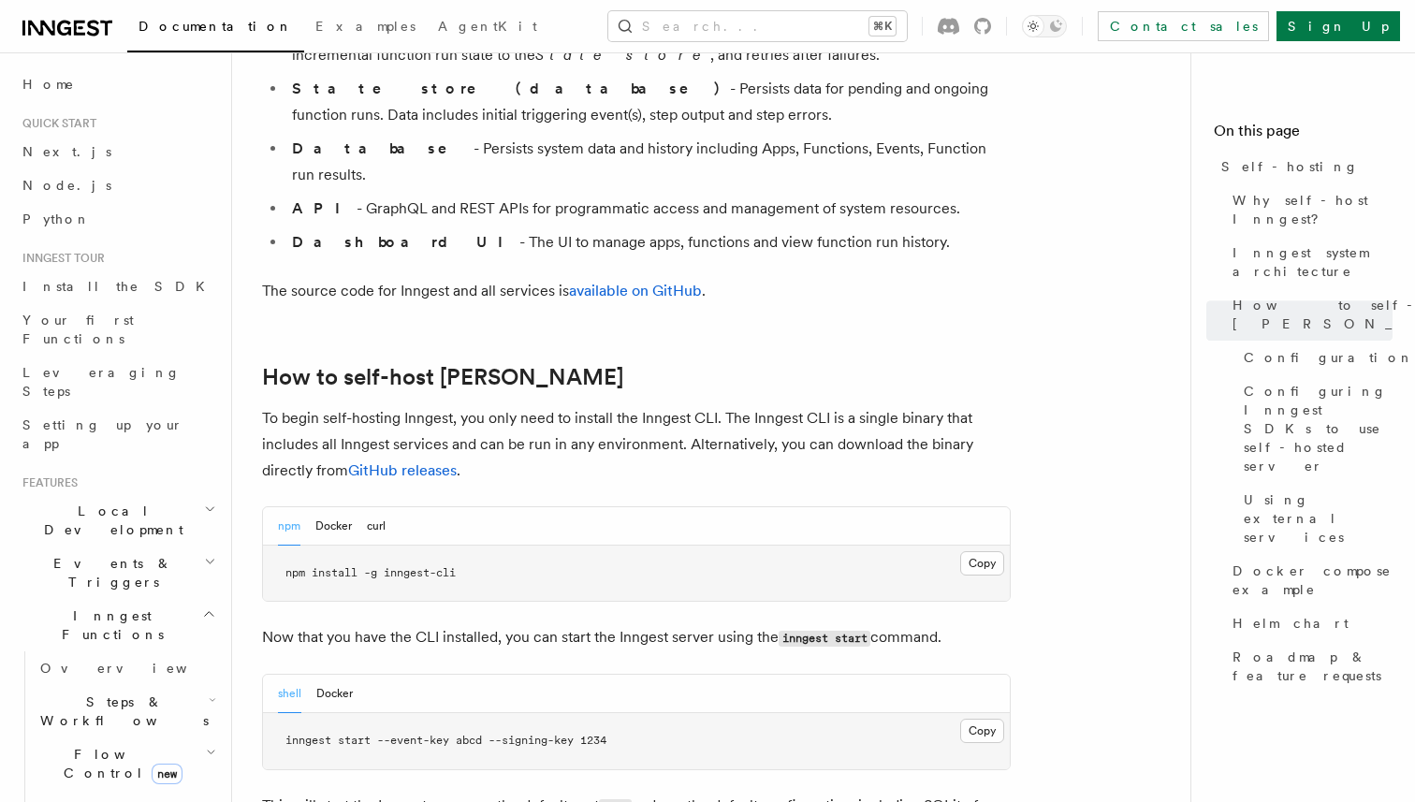
scroll to position [549, 0]
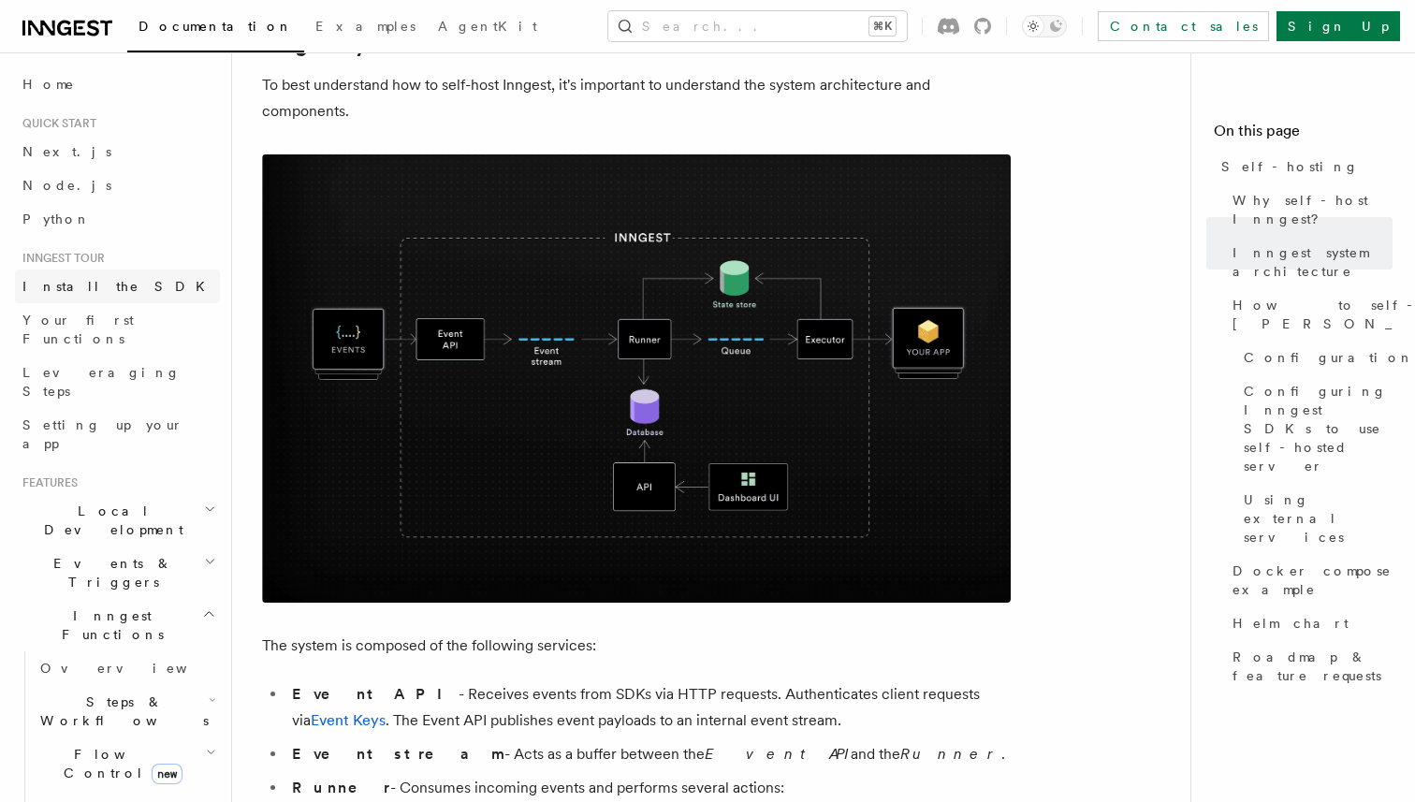
click at [87, 290] on span "Install the SDK" at bounding box center [119, 286] width 194 height 15
